Goal: Information Seeking & Learning: Check status

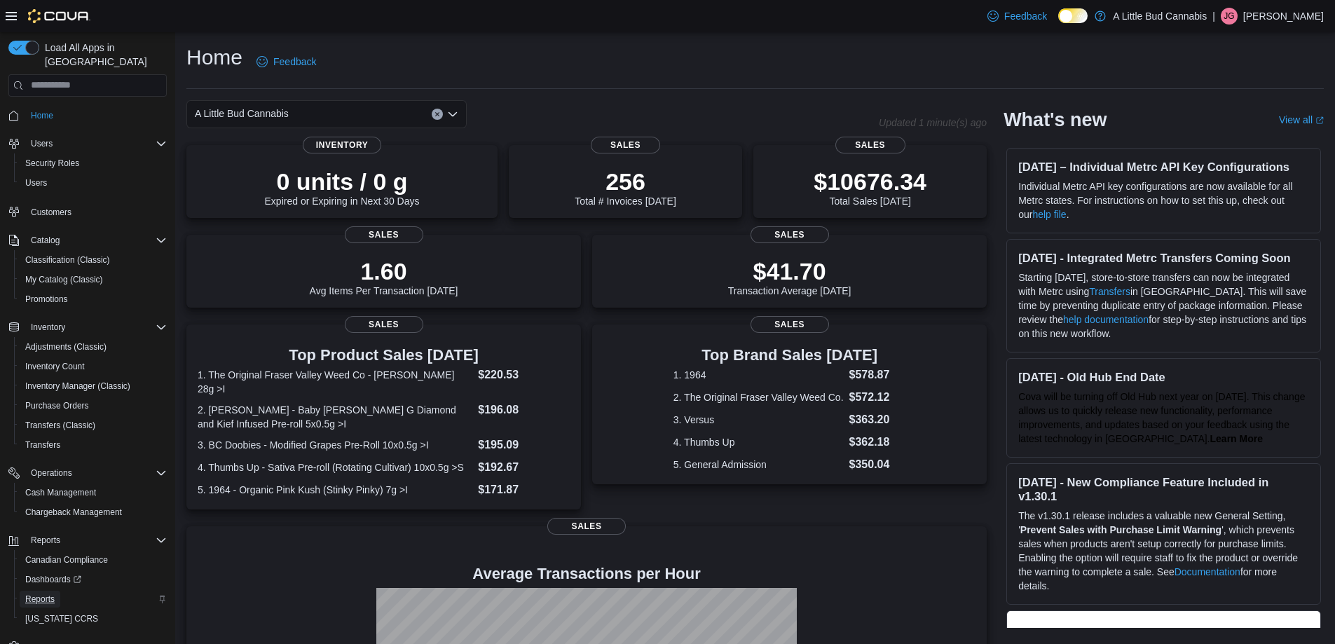
click at [53, 591] on span "Reports" at bounding box center [39, 599] width 29 height 17
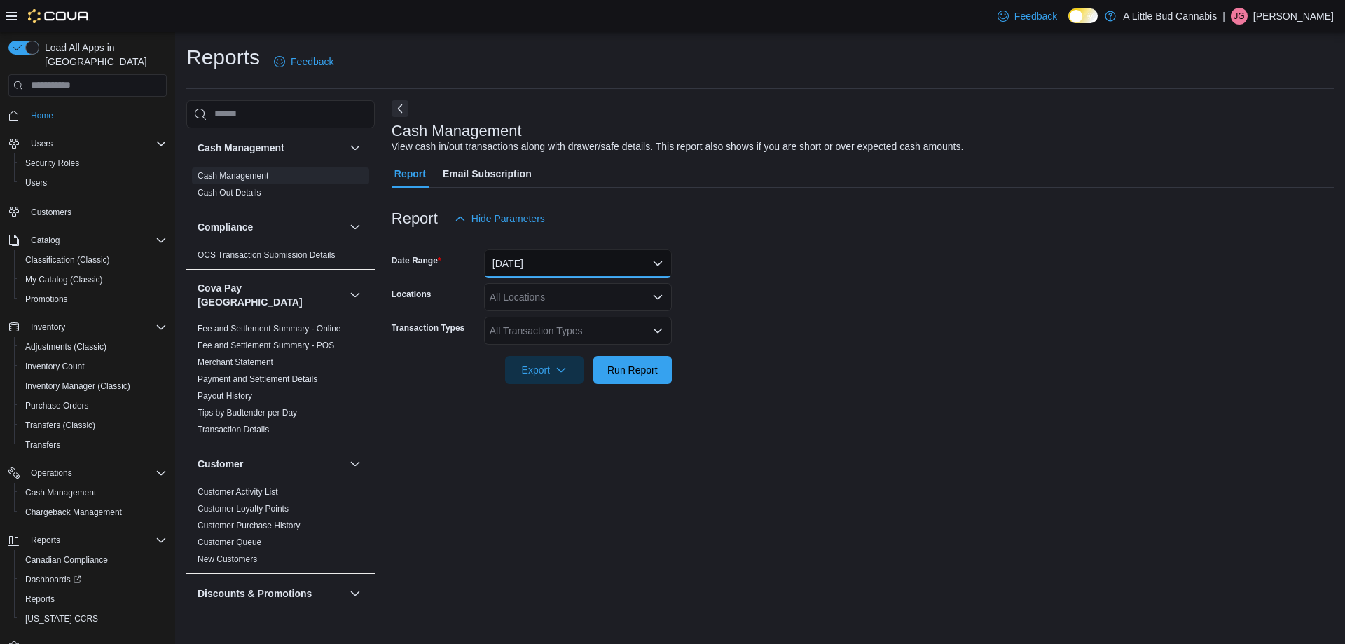
click at [549, 263] on button "Today" at bounding box center [578, 263] width 188 height 28
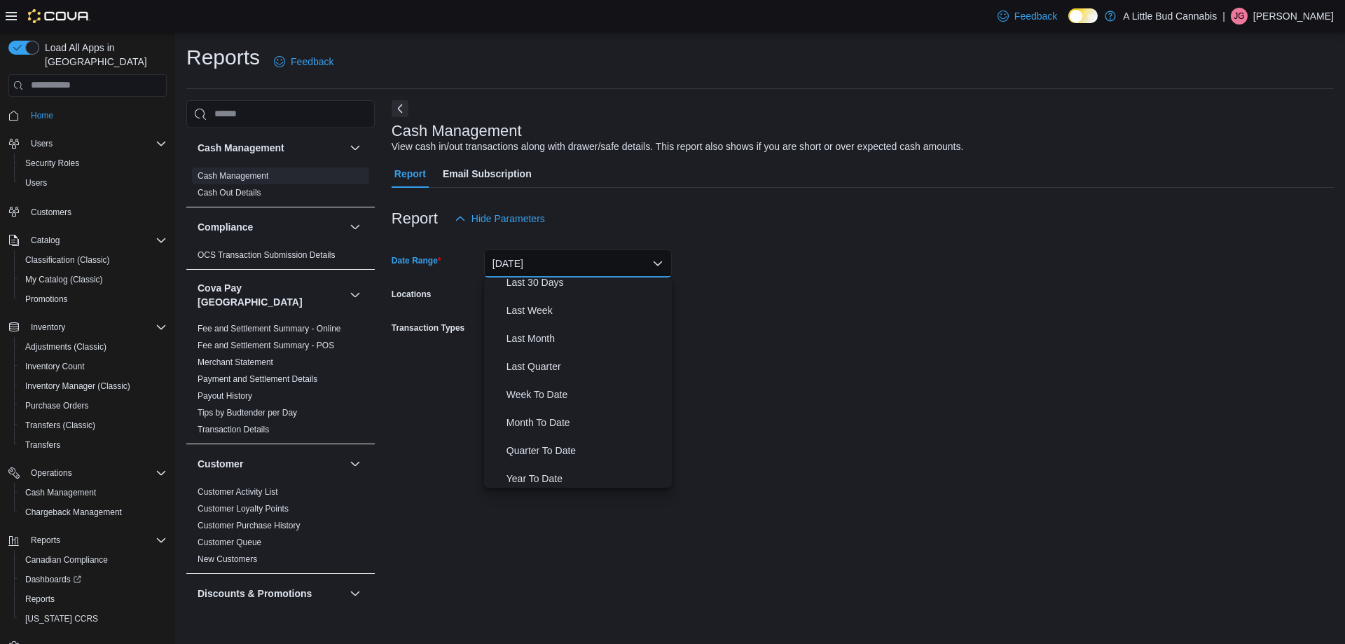
scroll to position [210, 0]
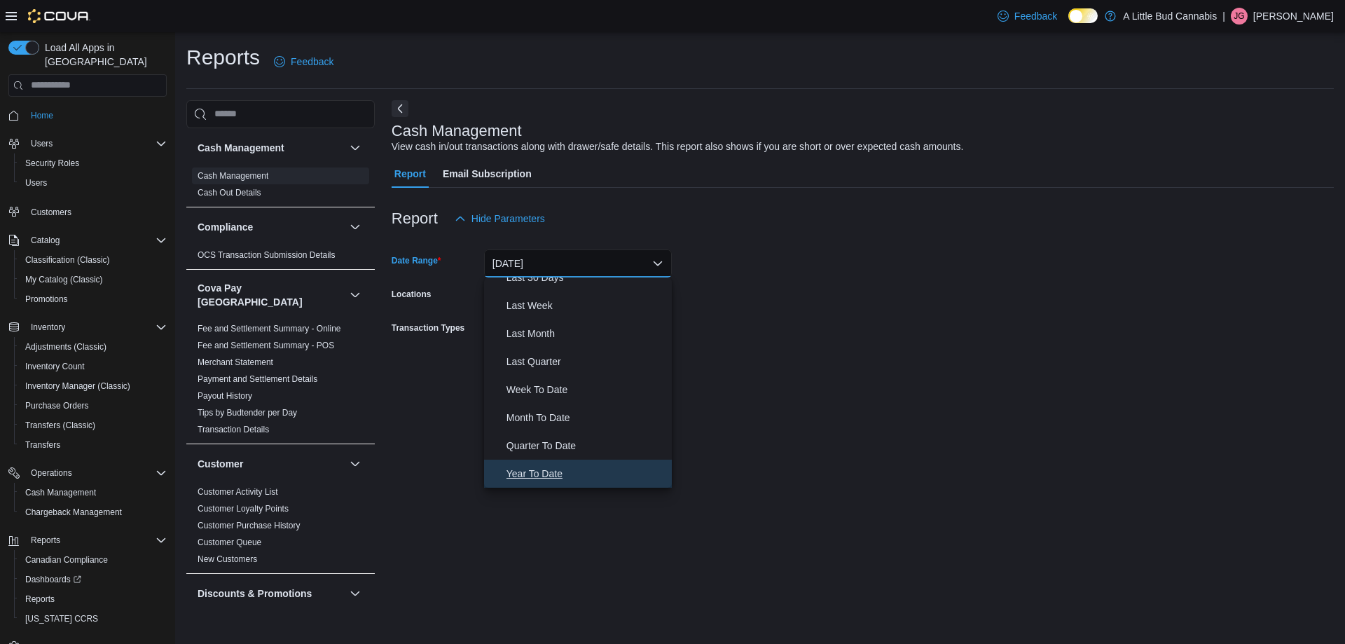
drag, startPoint x: 575, startPoint y: 481, endPoint x: 588, endPoint y: 476, distance: 13.5
click at [575, 481] on span "Year To Date" at bounding box center [587, 473] width 160 height 17
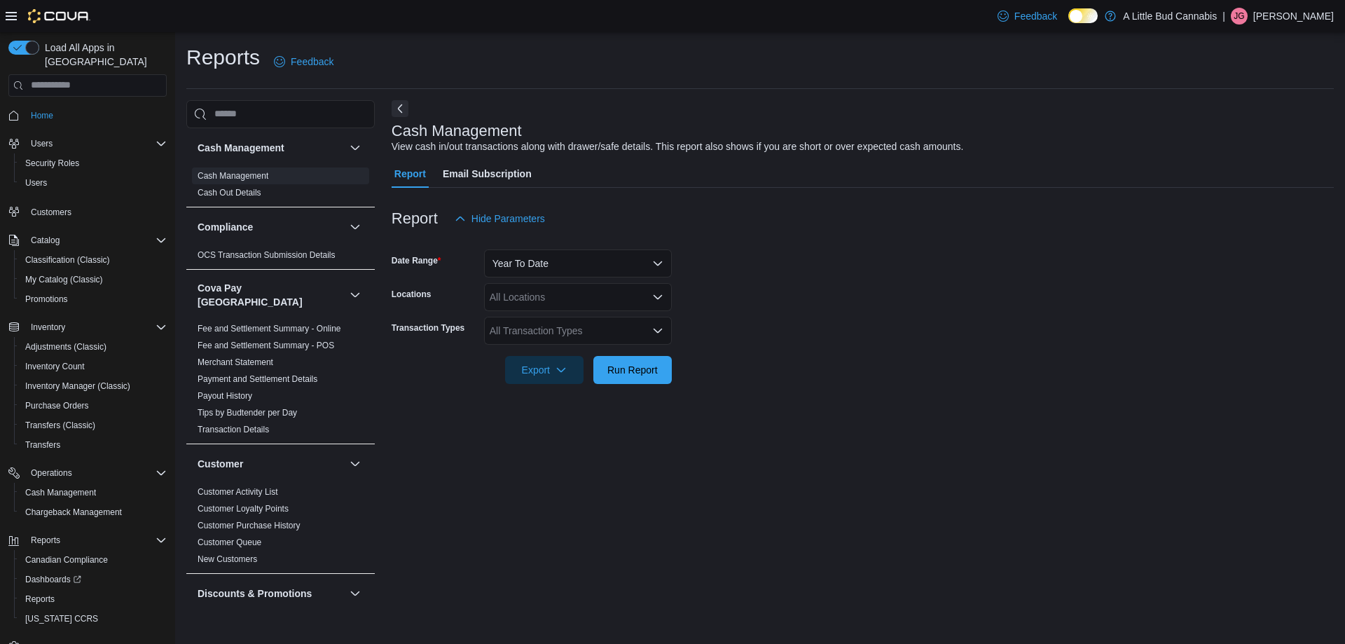
click at [742, 348] on div at bounding box center [863, 350] width 942 height 11
click at [574, 290] on div "All Locations" at bounding box center [578, 297] width 188 height 28
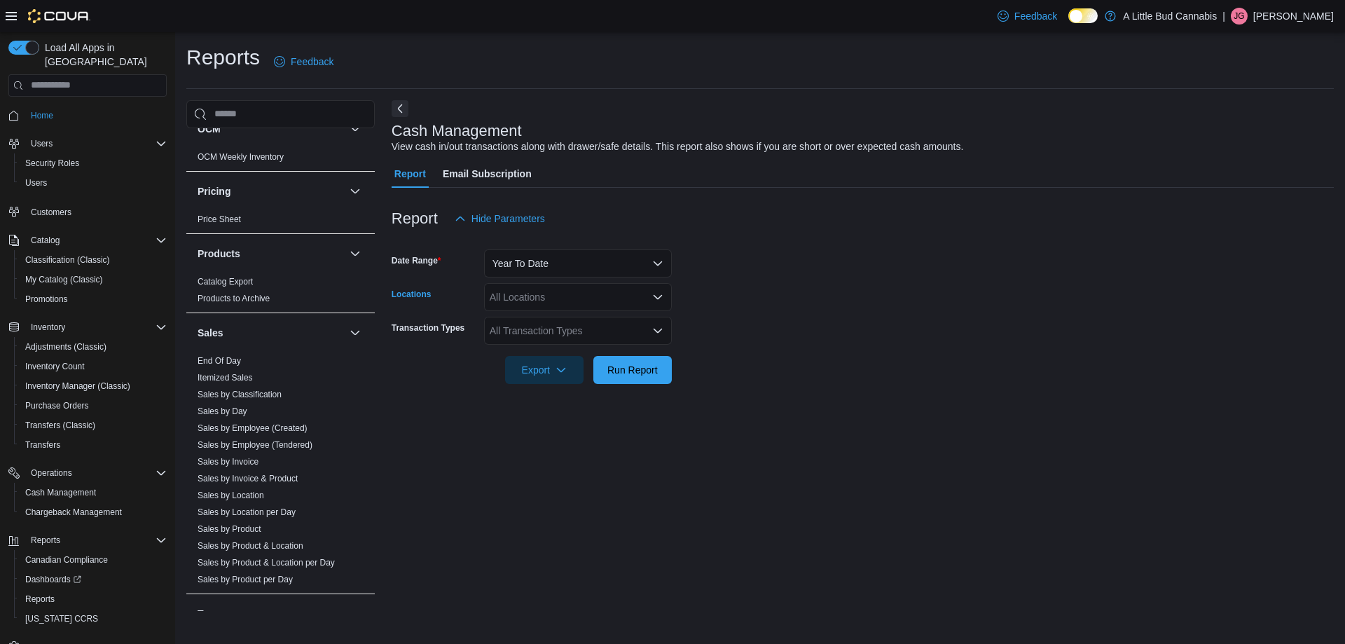
scroll to position [1031, 0]
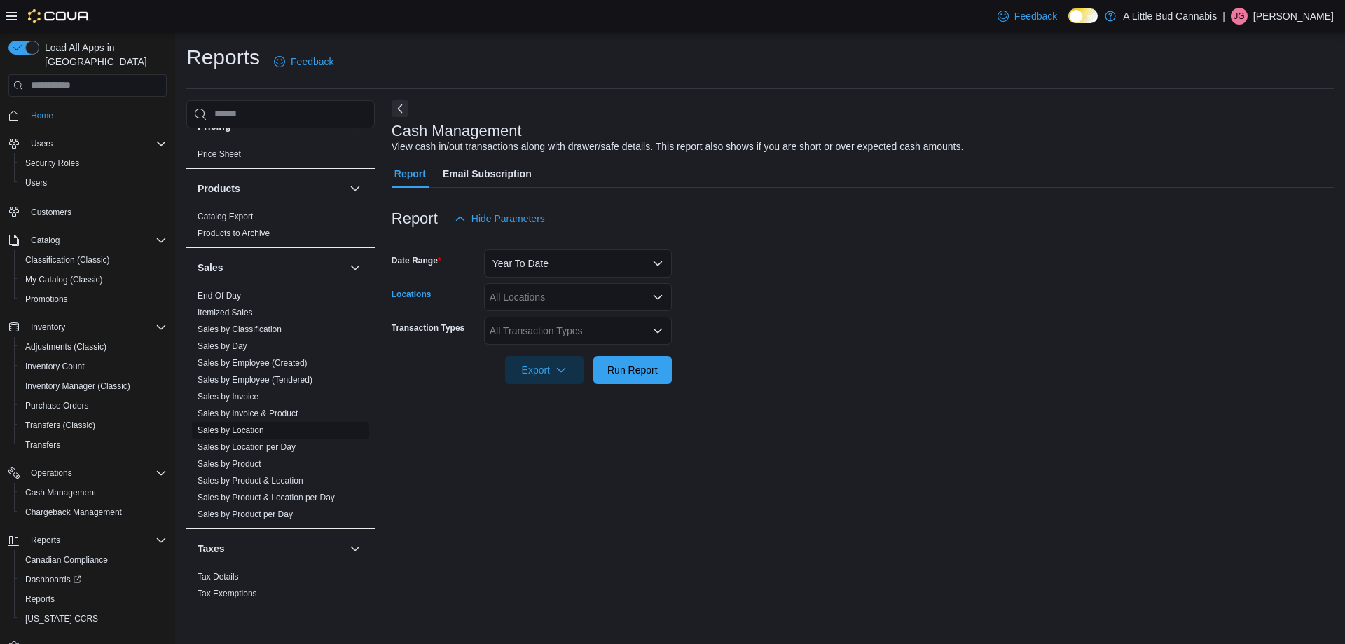
click at [242, 425] on link "Sales by Location" at bounding box center [231, 430] width 67 height 10
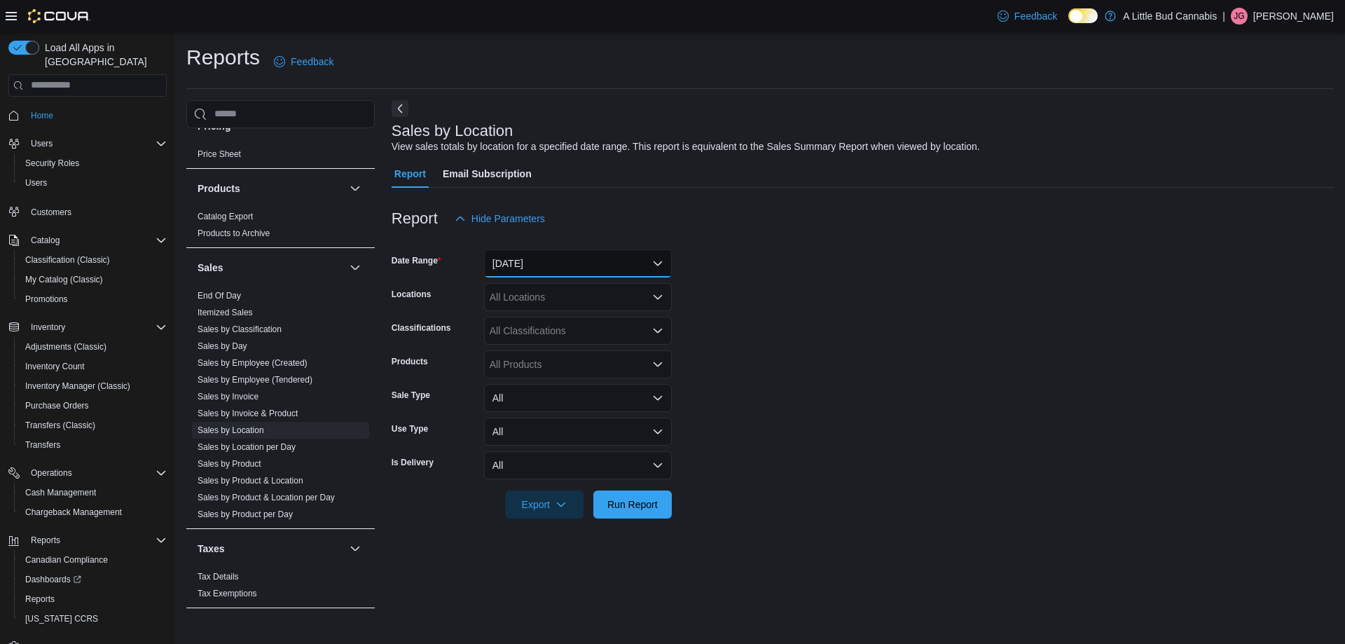
click at [537, 260] on button "Yesterday" at bounding box center [578, 263] width 188 height 28
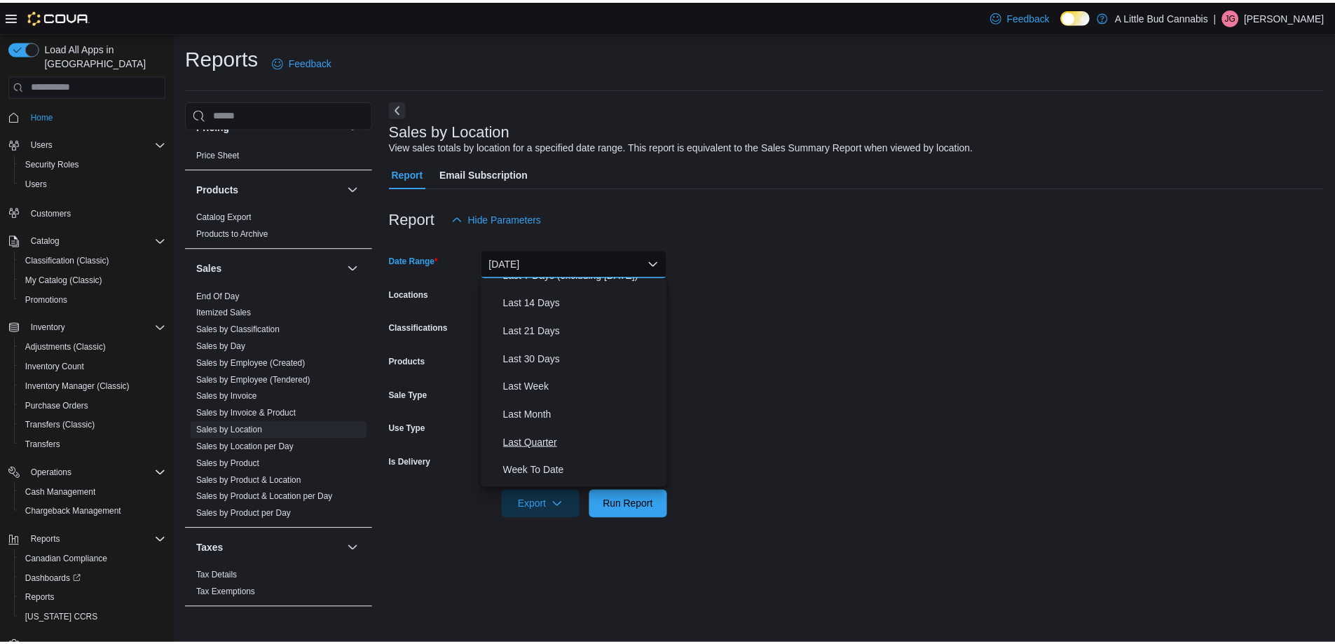
scroll to position [210, 0]
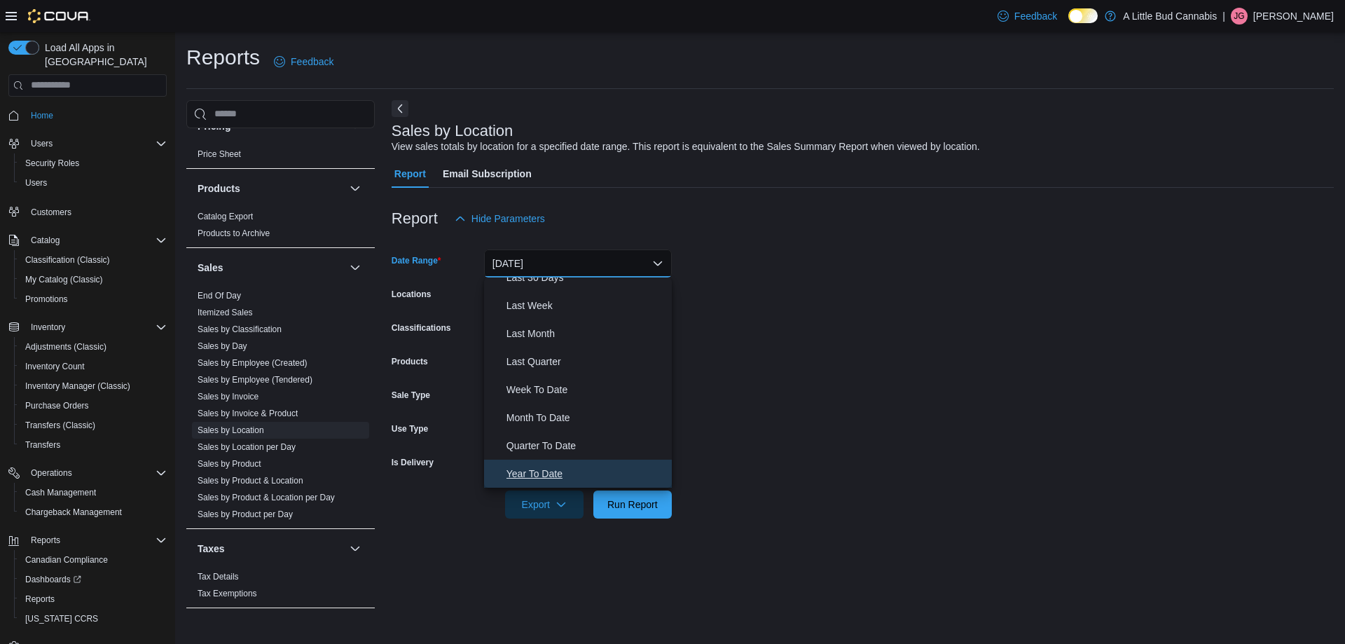
click at [539, 472] on span "Year To Date" at bounding box center [587, 473] width 160 height 17
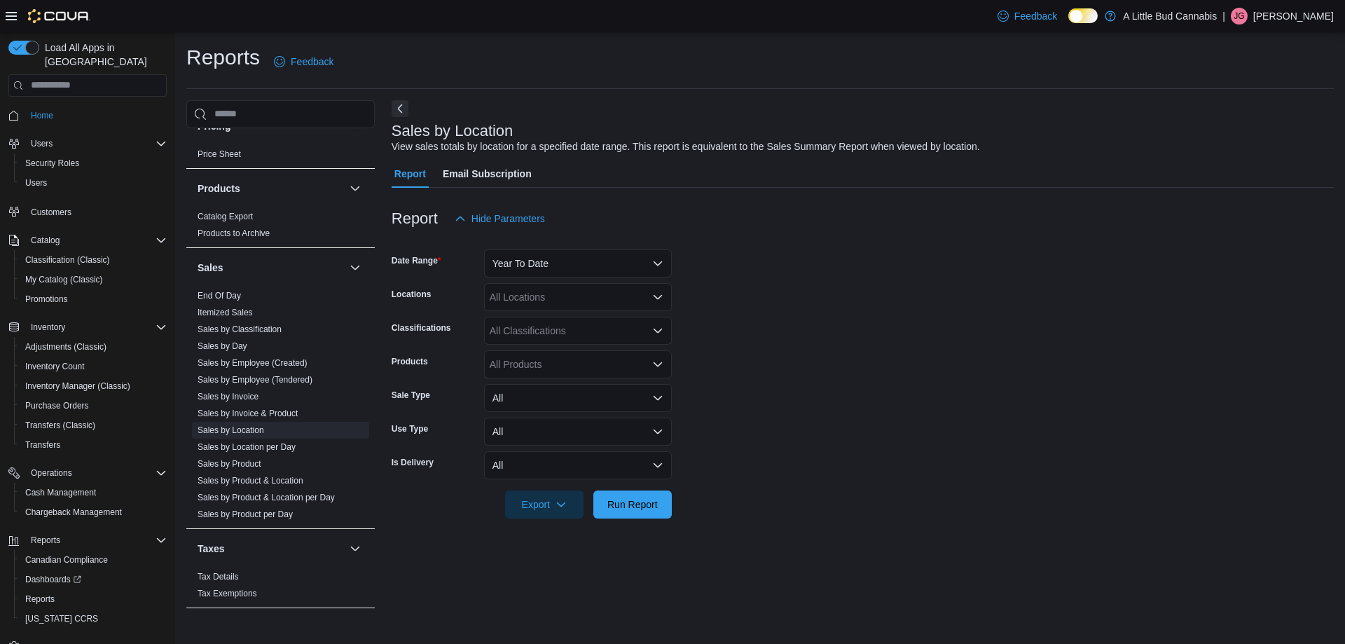
click at [761, 407] on form "Date Range Year To Date Locations All Locations Classifications All Classificat…" at bounding box center [863, 376] width 942 height 286
click at [639, 507] on span "Run Report" at bounding box center [633, 504] width 50 height 14
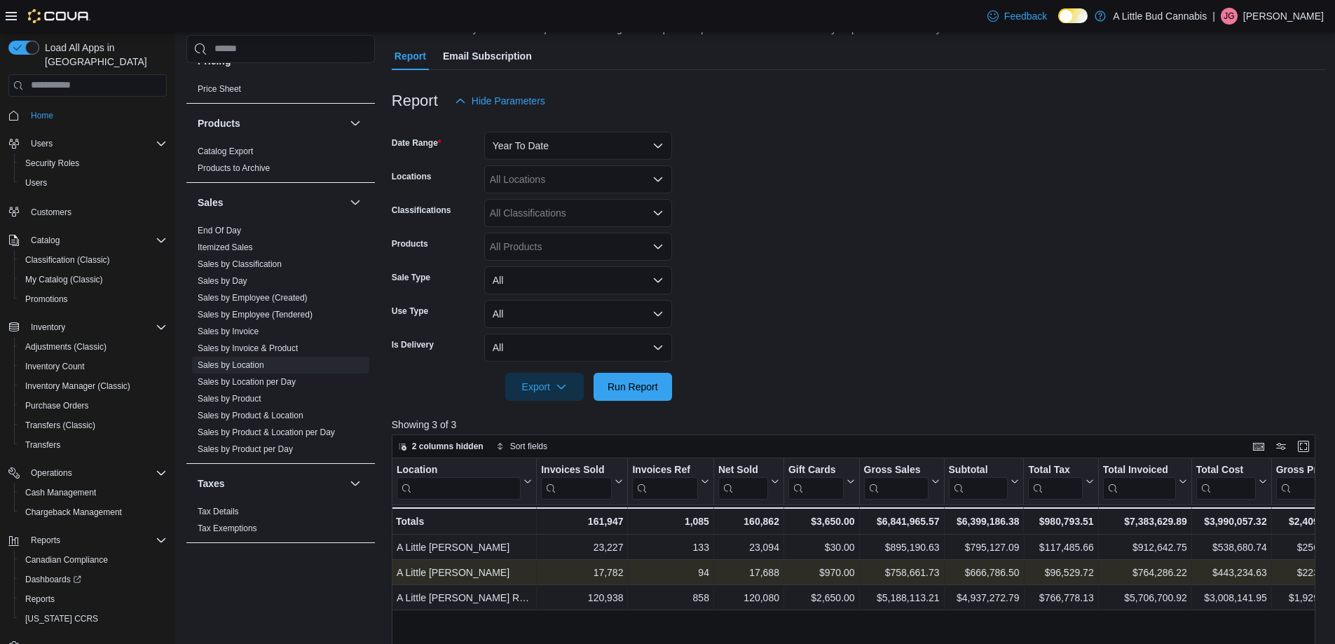
scroll to position [280, 0]
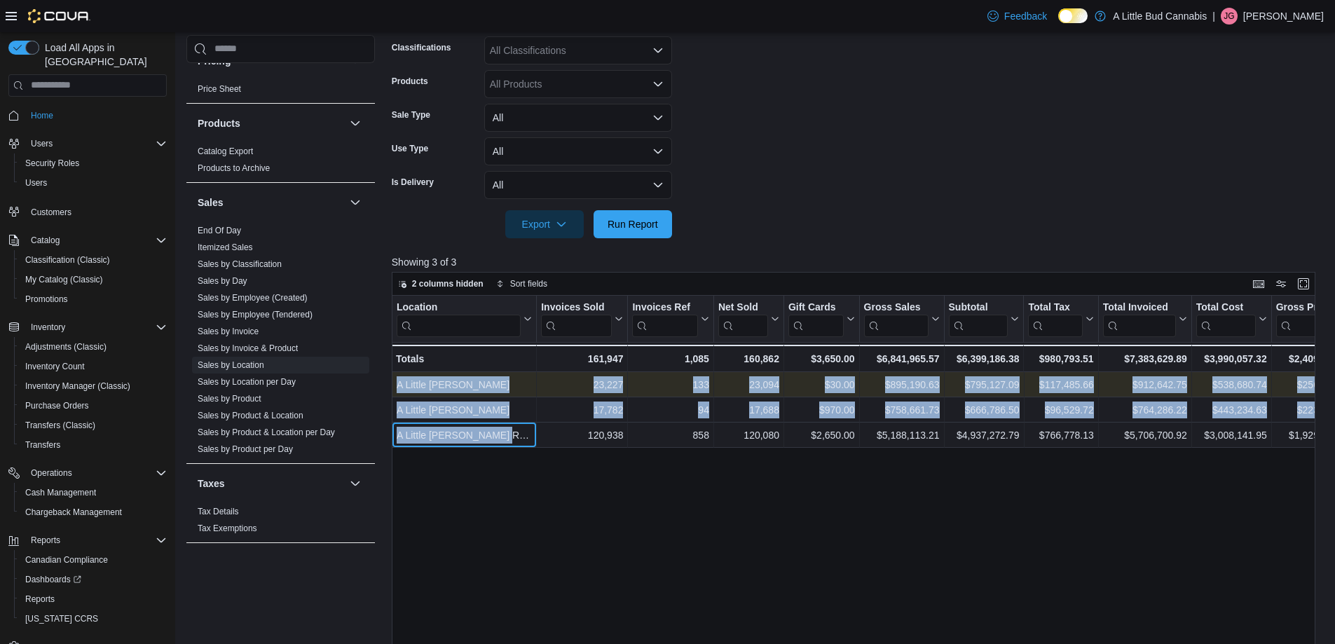
drag, startPoint x: 509, startPoint y: 436, endPoint x: 397, endPoint y: 388, distance: 121.2
click at [398, 388] on div "Location Click to view column header actions Invoices Sold Click to view column…" at bounding box center [1235, 372] width 1687 height 152
copy div "A Little Bud Summerland - Location, column 1, row 1 23,227 - Invoices Sold, col…"
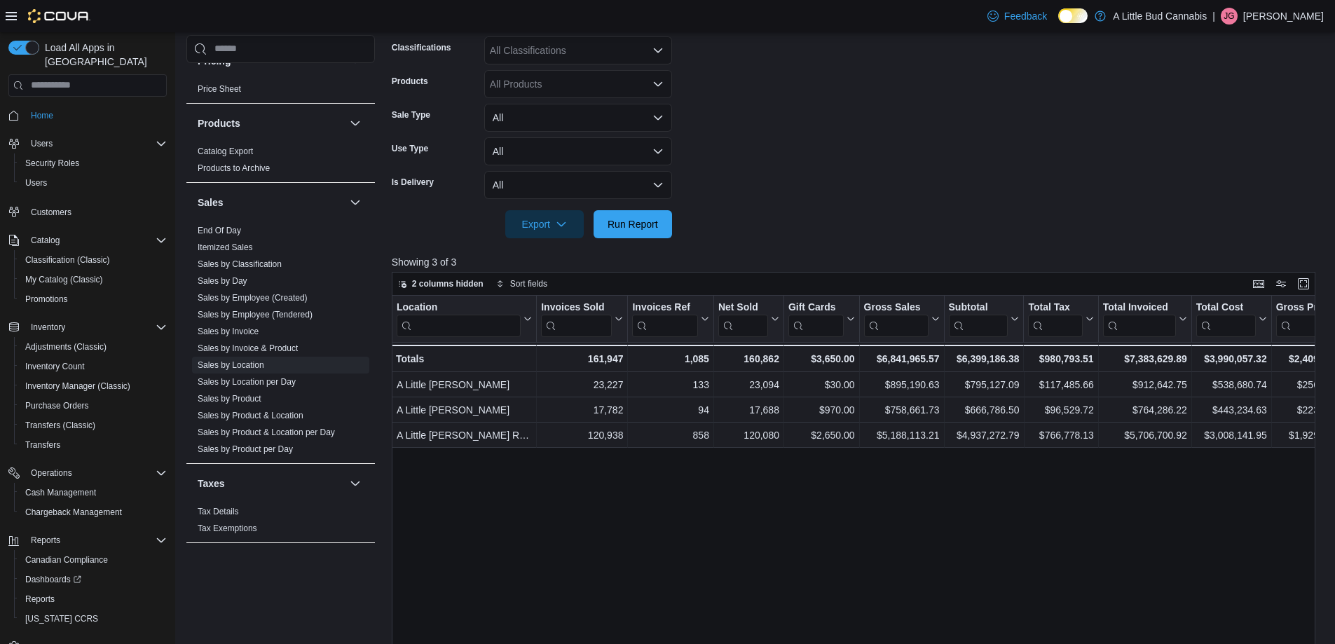
click at [712, 500] on div "Location Click to view column header actions Invoices Sold Click to view column…" at bounding box center [858, 541] width 933 height 491
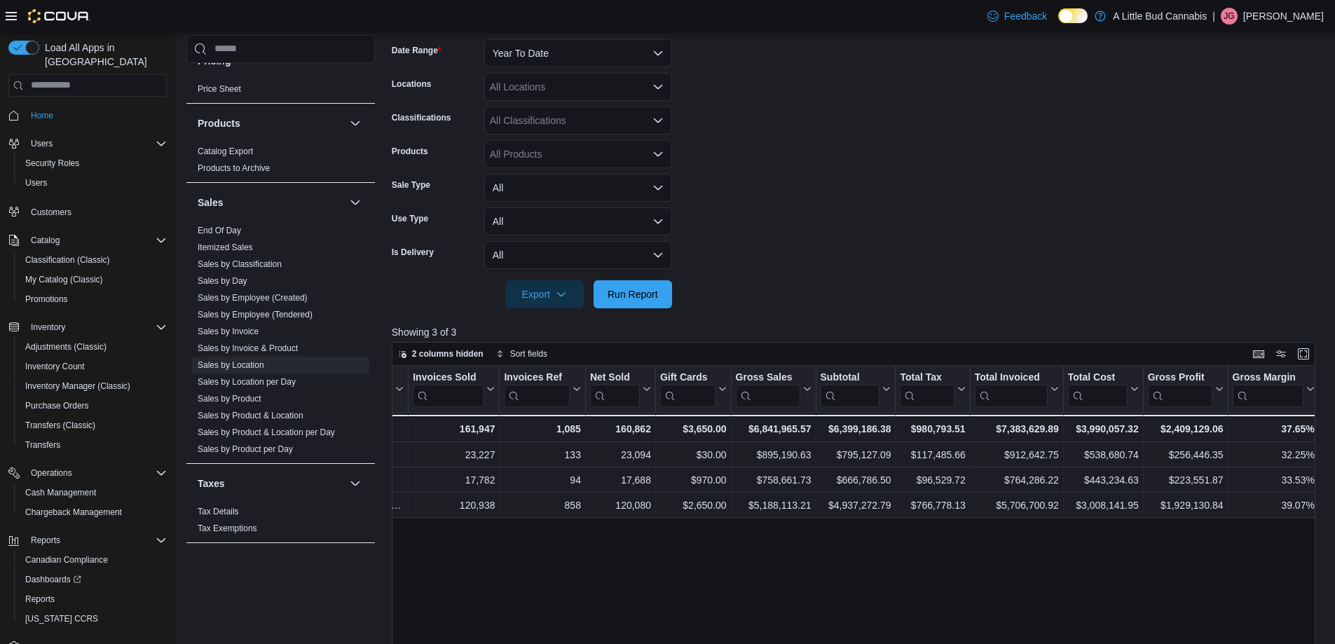
scroll to position [0, 0]
